Goal: Information Seeking & Learning: Learn about a topic

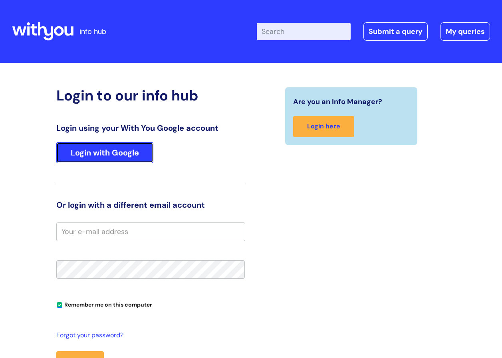
click at [83, 148] on link "Login with Google" at bounding box center [104, 152] width 97 height 21
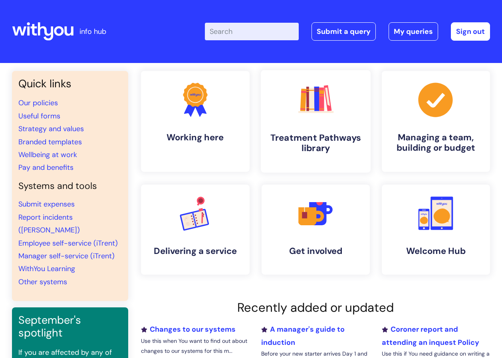
click at [317, 154] on h4 "Treatment Pathways library" at bounding box center [315, 143] width 97 height 22
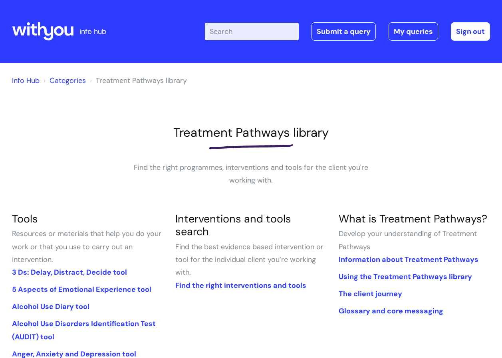
click at [76, 83] on link "Categories" at bounding box center [67, 81] width 36 height 10
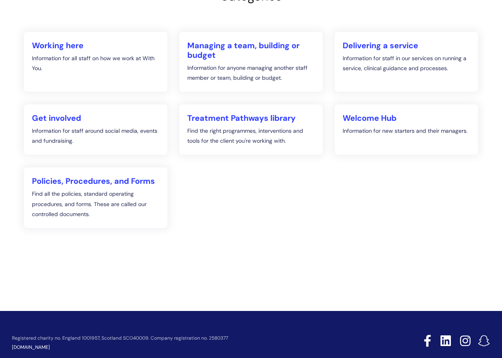
scroll to position [120, 0]
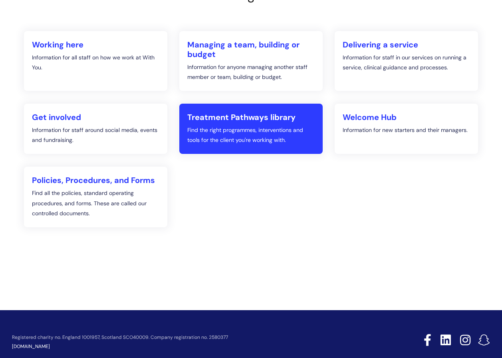
click at [256, 126] on p "Find the right programmes, interventions and tools for the client you're workin…" at bounding box center [250, 135] width 127 height 20
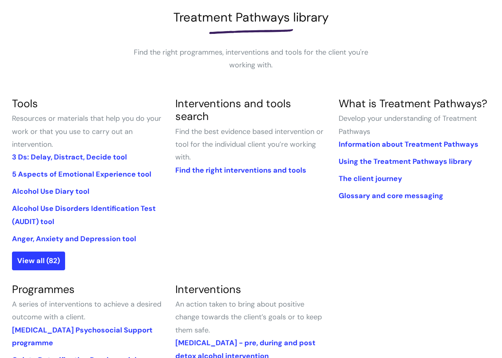
scroll to position [120, 0]
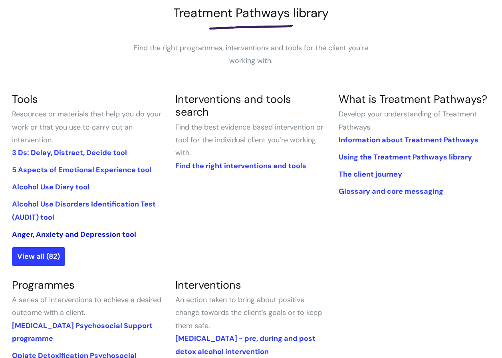
click at [106, 235] on link "Anger, Anxiety and Depression tool" at bounding box center [74, 235] width 124 height 10
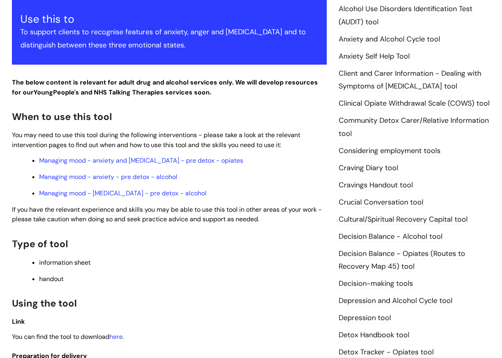
scroll to position [200, 0]
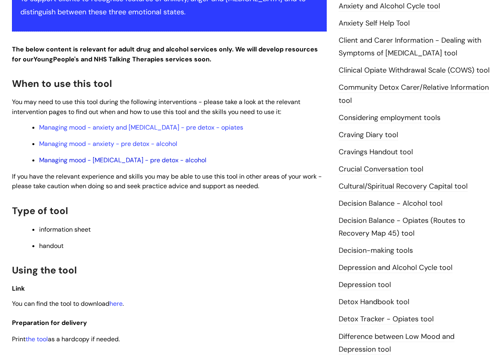
click at [189, 159] on link "Managing mood - [MEDICAL_DATA] - pre detox - alcohol" at bounding box center [122, 160] width 167 height 8
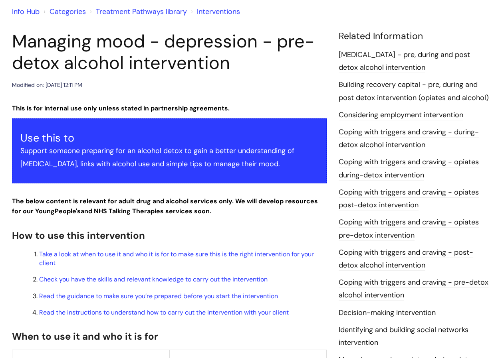
scroll to position [80, 0]
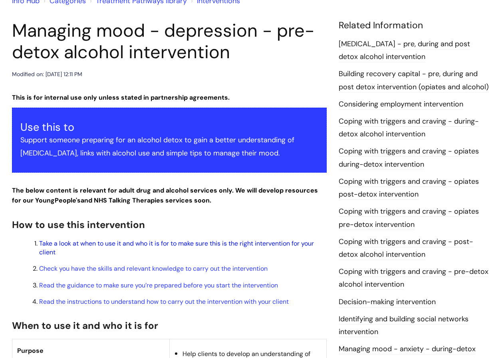
click at [201, 245] on link "Take a look at when to use it and who it is for to make sure this is the right …" at bounding box center [176, 247] width 275 height 17
